Goal: Information Seeking & Learning: Check status

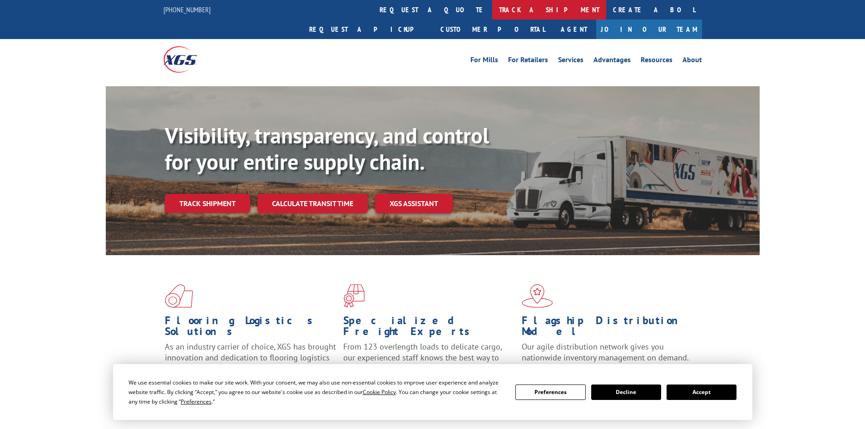
click at [492, 8] on link "track a shipment" at bounding box center [549, 10] width 114 height 20
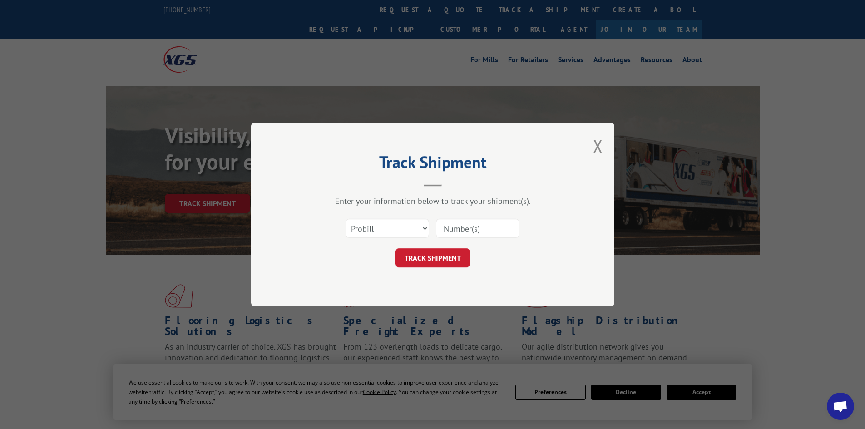
paste input "17611102"
type input "17611102"
click at [429, 257] on button "TRACK SHIPMENT" at bounding box center [432, 257] width 74 height 19
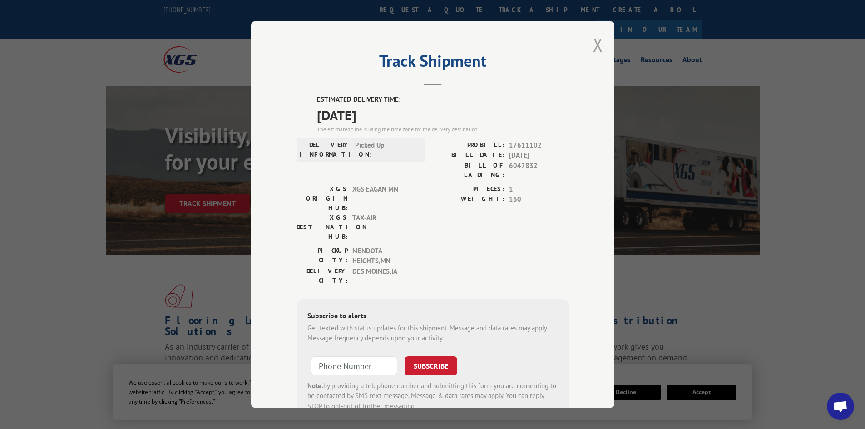
click at [593, 47] on button "Close modal" at bounding box center [598, 45] width 10 height 24
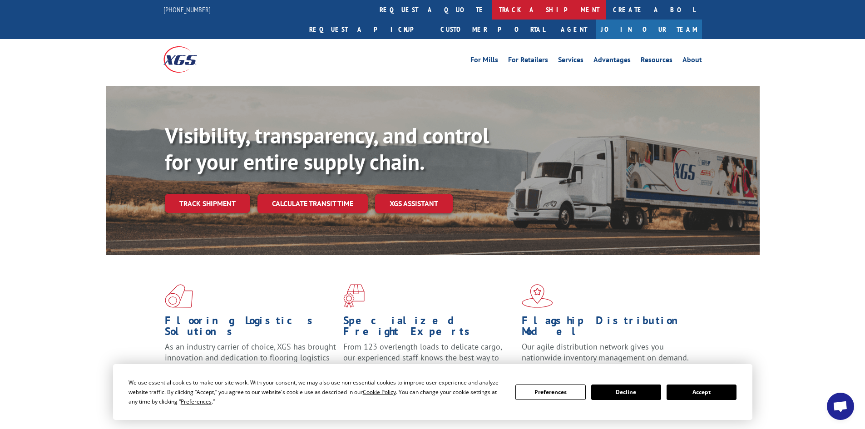
click at [492, 8] on link "track a shipment" at bounding box center [549, 10] width 114 height 20
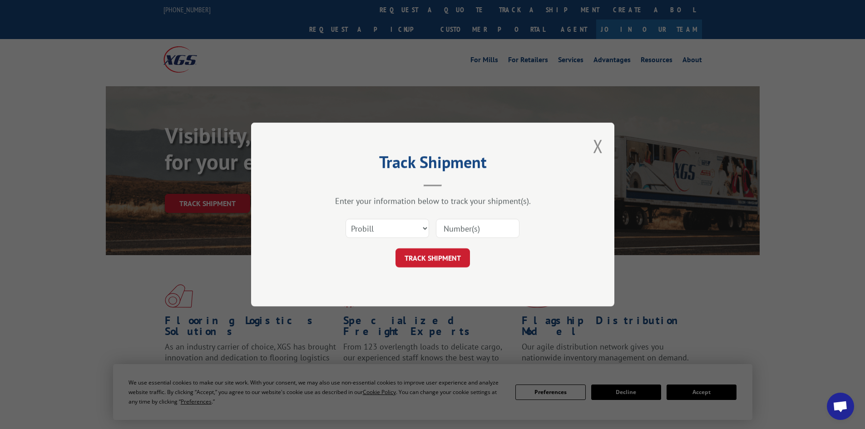
paste input "17607296"
type input "17607296"
click at [436, 255] on button "TRACK SHIPMENT" at bounding box center [432, 257] width 74 height 19
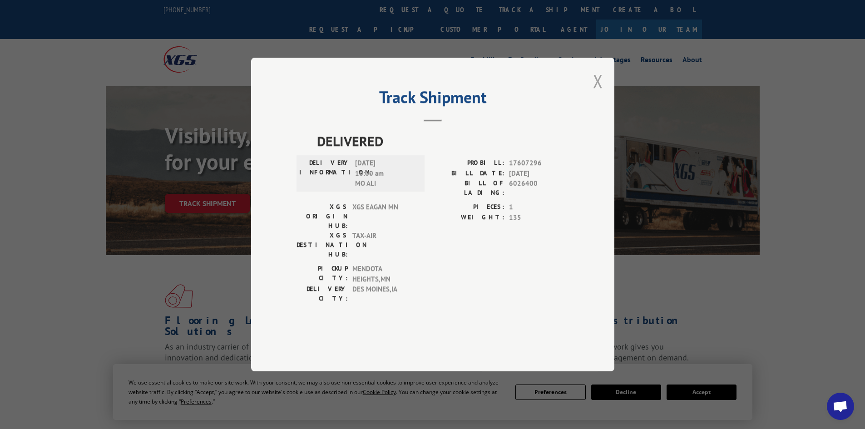
click at [596, 93] on button "Close modal" at bounding box center [598, 81] width 10 height 24
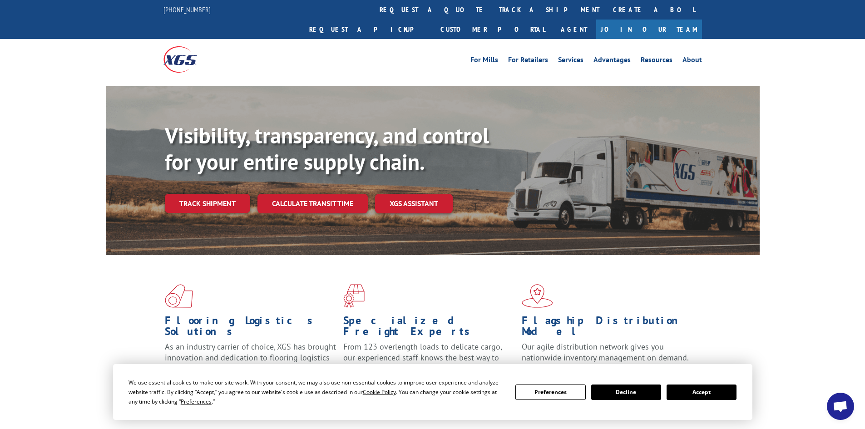
click at [492, 7] on link "track a shipment" at bounding box center [549, 10] width 114 height 20
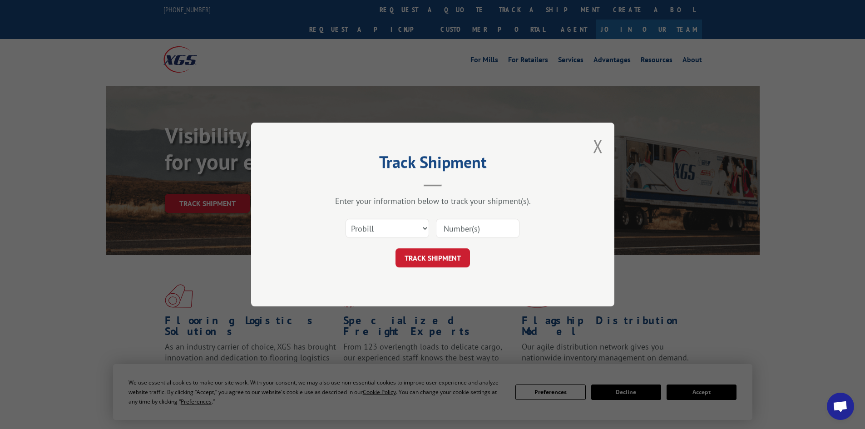
paste input "17611458"
type input "17611458"
click at [426, 255] on button "TRACK SHIPMENT" at bounding box center [432, 257] width 74 height 19
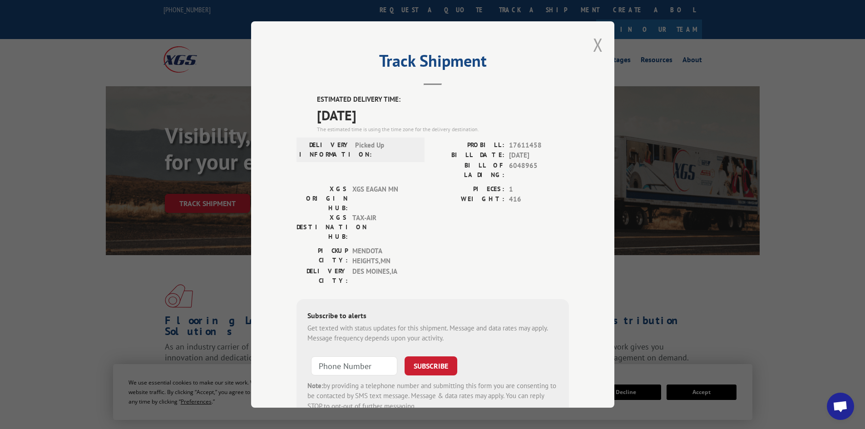
click at [596, 46] on button "Close modal" at bounding box center [598, 45] width 10 height 24
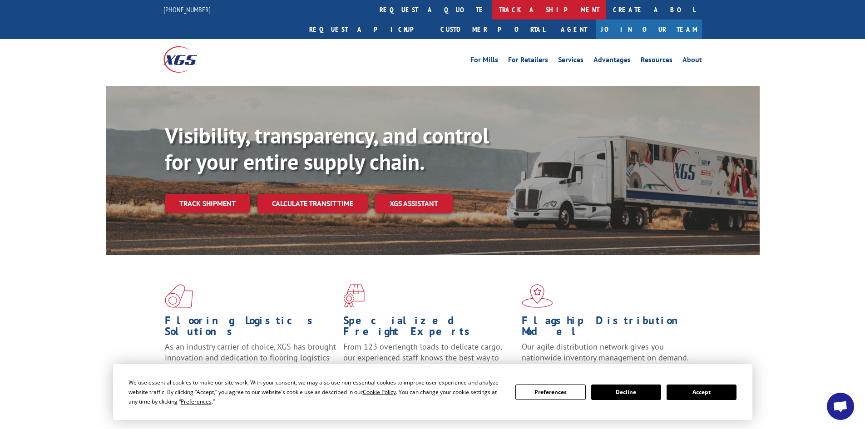
click at [492, 8] on link "track a shipment" at bounding box center [549, 10] width 114 height 20
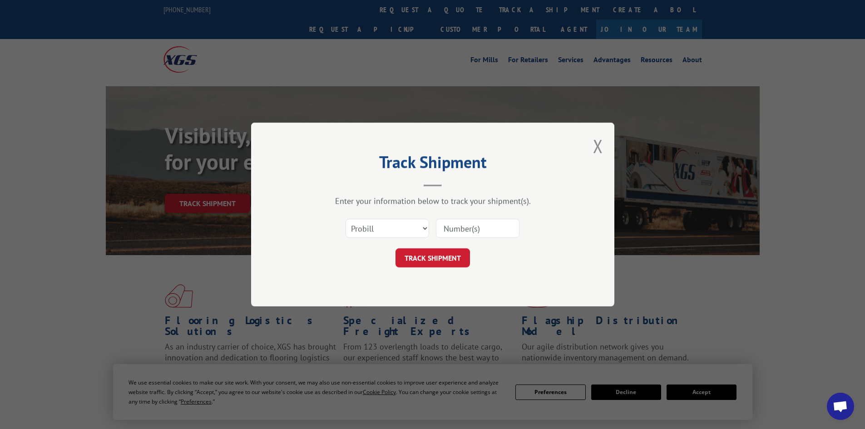
paste input "17521756"
type input "17521756"
click at [418, 260] on button "TRACK SHIPMENT" at bounding box center [432, 257] width 74 height 19
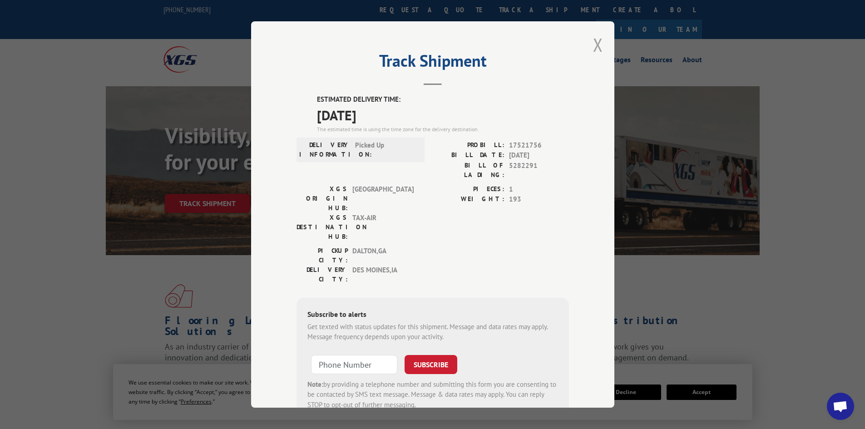
click at [593, 47] on button "Close modal" at bounding box center [598, 45] width 10 height 24
